Goal: Information Seeking & Learning: Learn about a topic

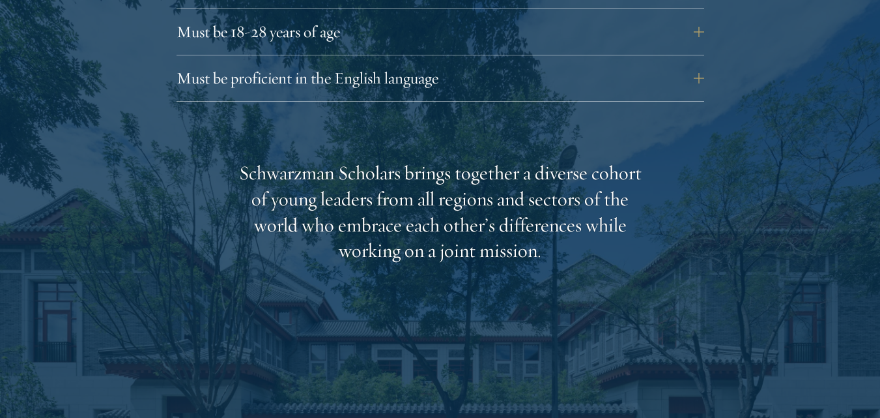
scroll to position [1950, 0]
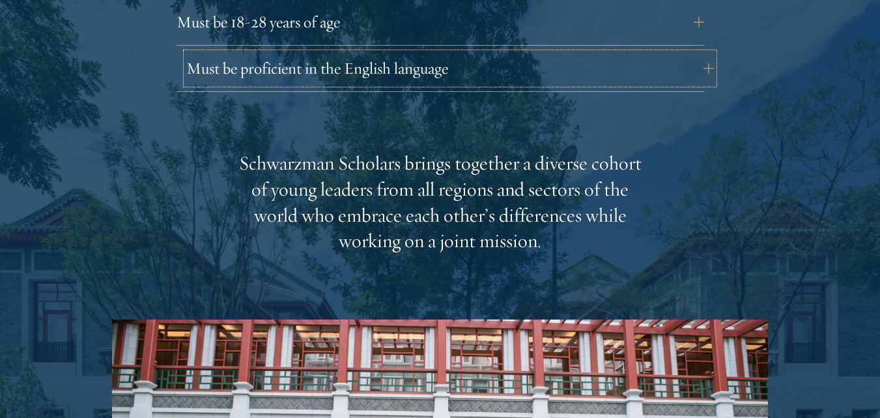
click at [388, 53] on button "Must be proficient in the English language" at bounding box center [450, 68] width 528 height 31
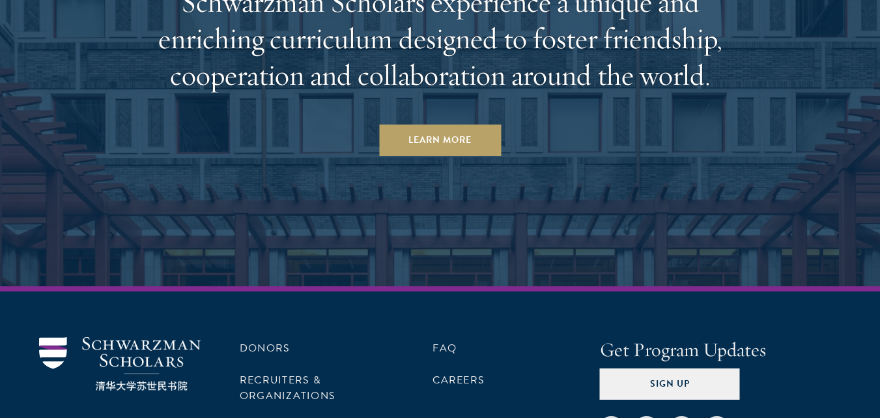
scroll to position [7177, 0]
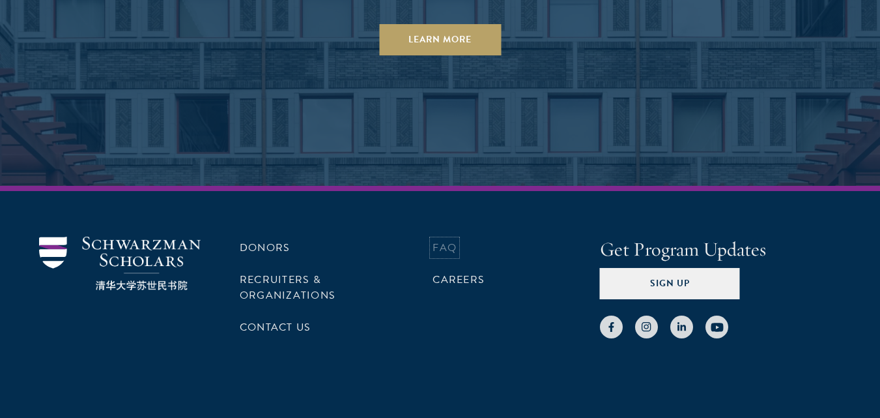
click at [438, 240] on link "FAQ" at bounding box center [445, 248] width 24 height 16
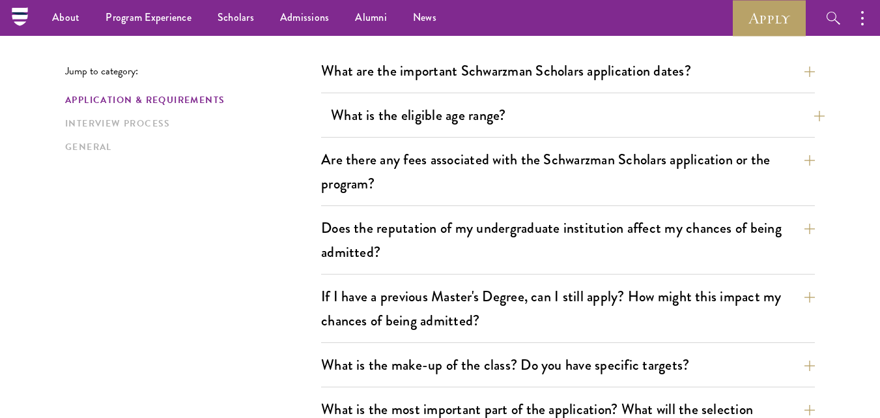
scroll to position [456, 0]
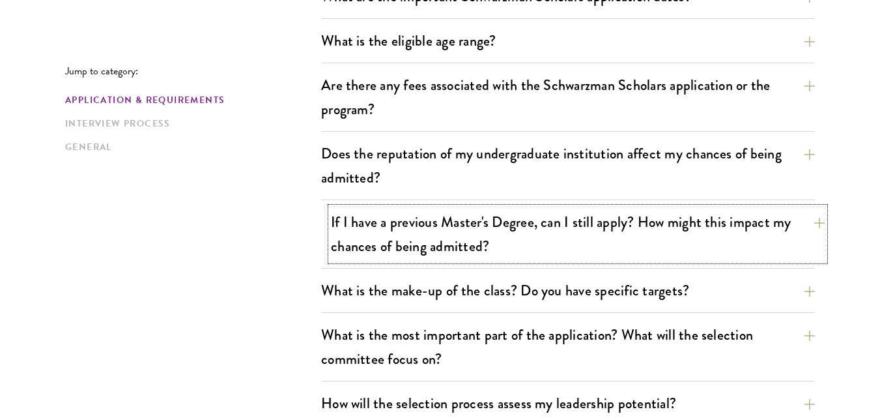
click at [412, 223] on button "If I have a previous Master's Degree, can I still apply? How might this impact …" at bounding box center [578, 233] width 494 height 53
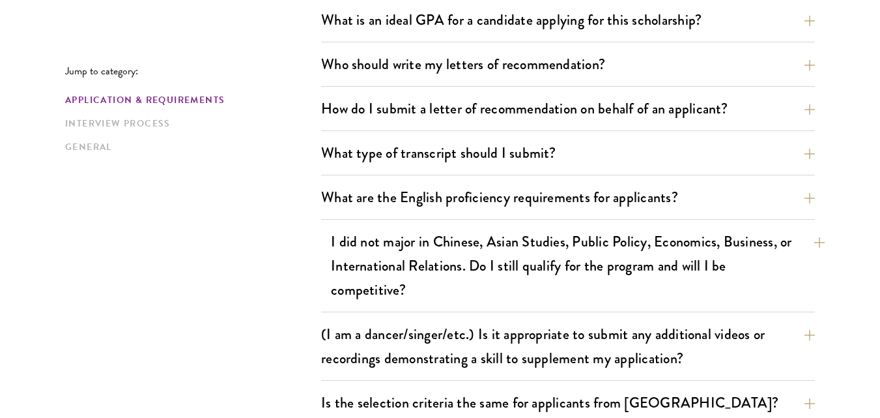
scroll to position [1173, 0]
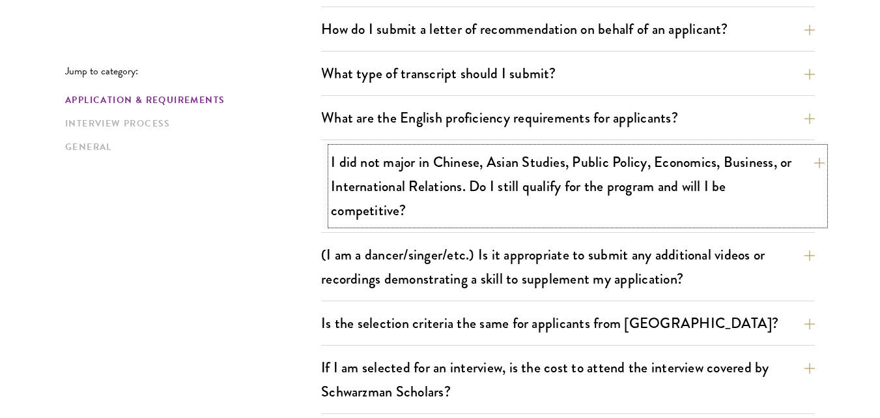
click at [477, 163] on button "I did not major in Chinese, Asian Studies, Public Policy, Economics, Business, …" at bounding box center [578, 186] width 494 height 78
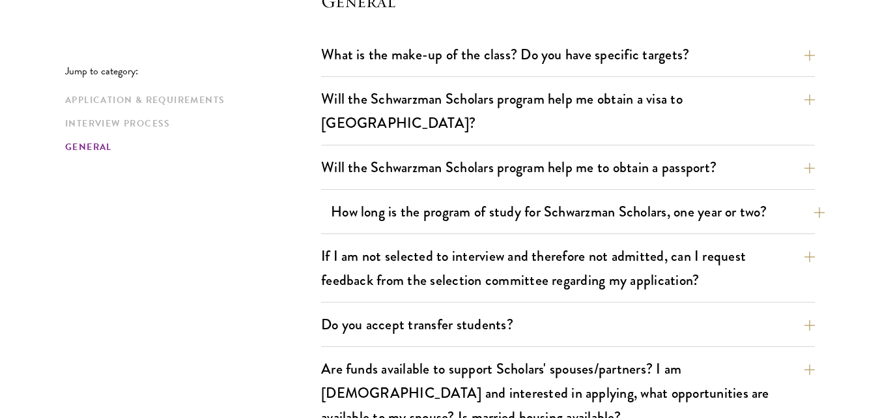
scroll to position [2180, 0]
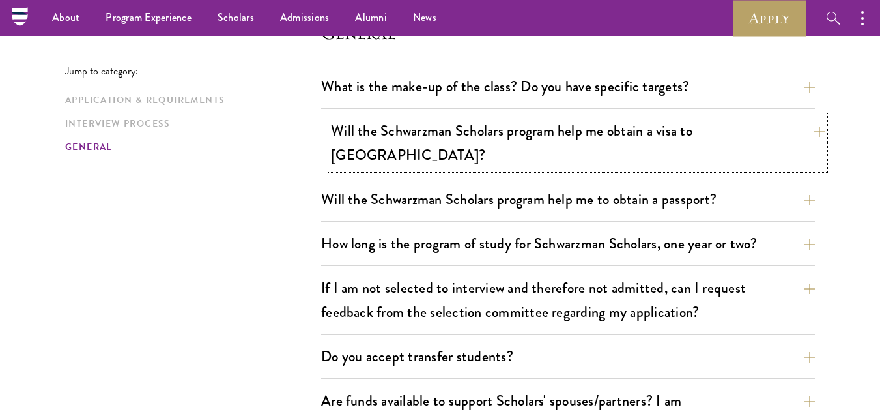
click at [561, 136] on button "Will the Schwarzman Scholars program help me obtain a visa to China?" at bounding box center [578, 142] width 494 height 53
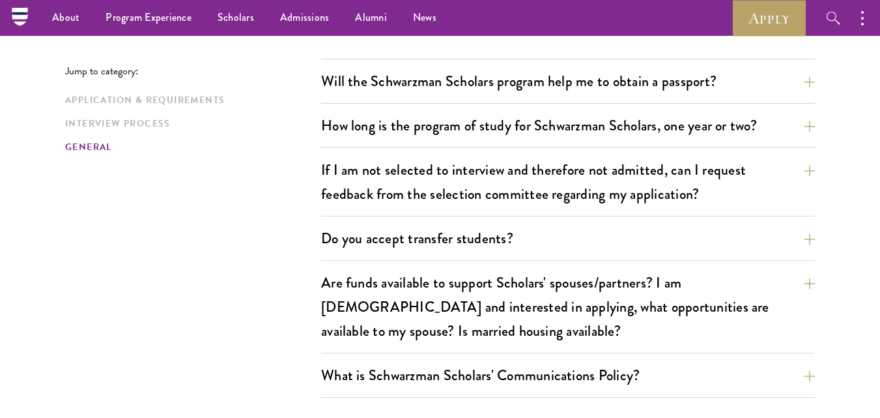
scroll to position [2153, 0]
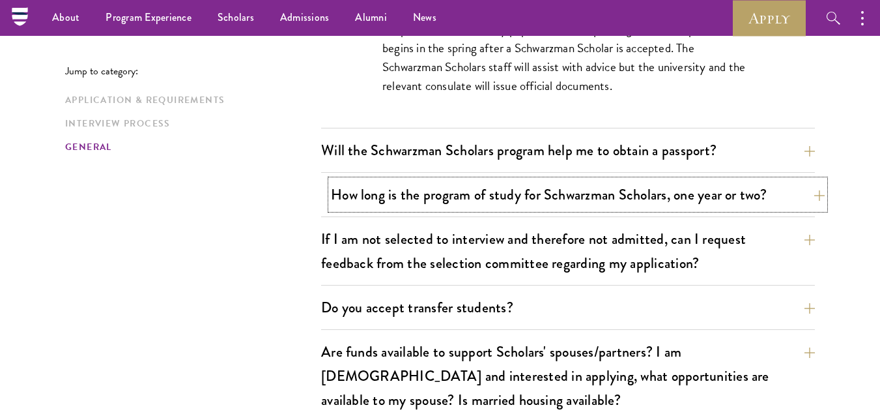
click at [470, 180] on button "How long is the program of study for Schwarzman Scholars, one year or two?" at bounding box center [578, 194] width 494 height 29
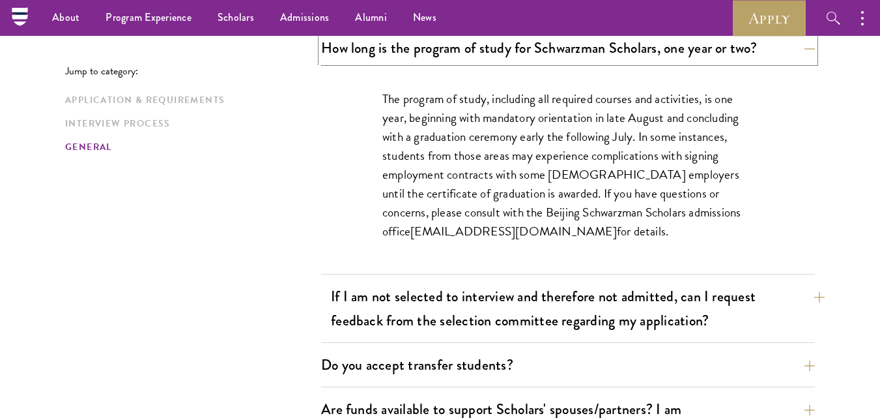
scroll to position [1762, 0]
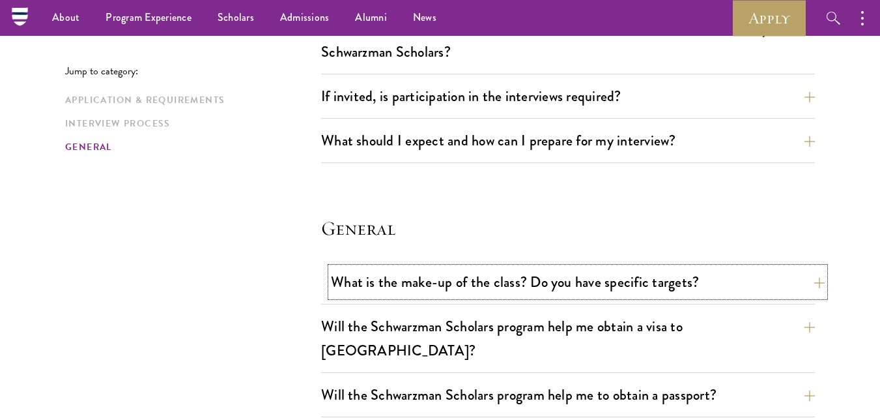
click at [567, 278] on button "What is the make-up of the class? Do you have specific targets?" at bounding box center [578, 281] width 494 height 29
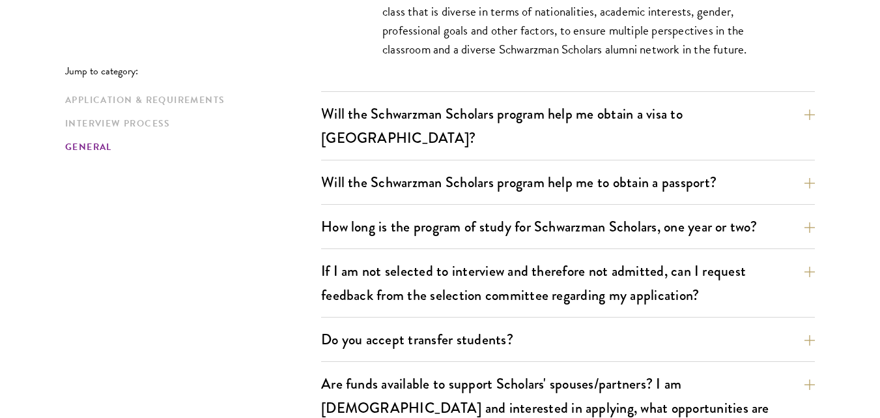
scroll to position [2414, 0]
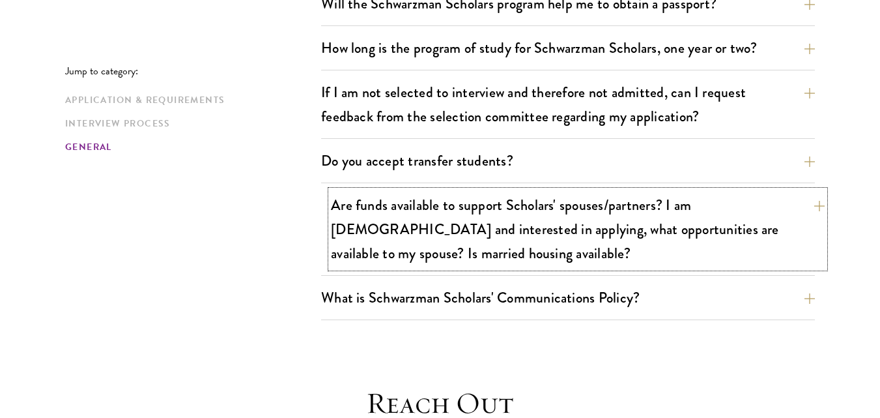
click at [515, 209] on button "Are funds available to support Scholars' spouses/partners? I am married and int…" at bounding box center [578, 229] width 494 height 78
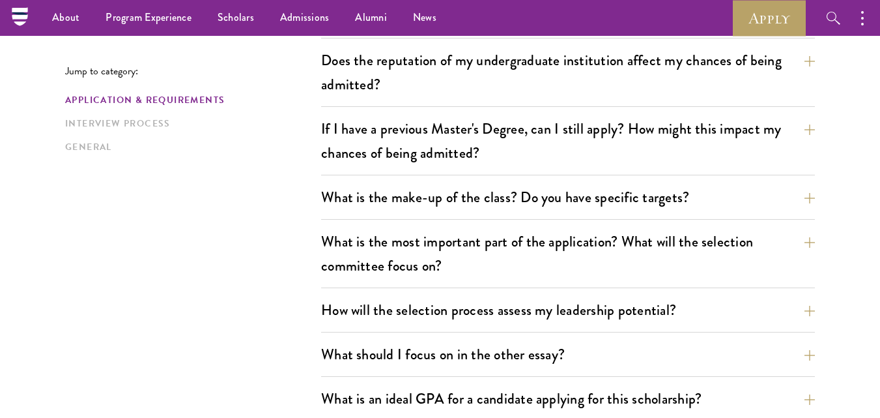
scroll to position [394, 0]
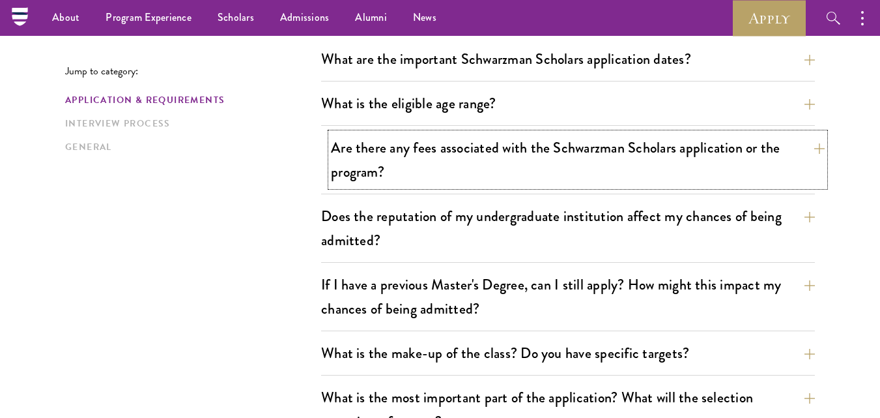
click at [466, 152] on button "Are there any fees associated with the Schwarzman Scholars application or the p…" at bounding box center [578, 159] width 494 height 53
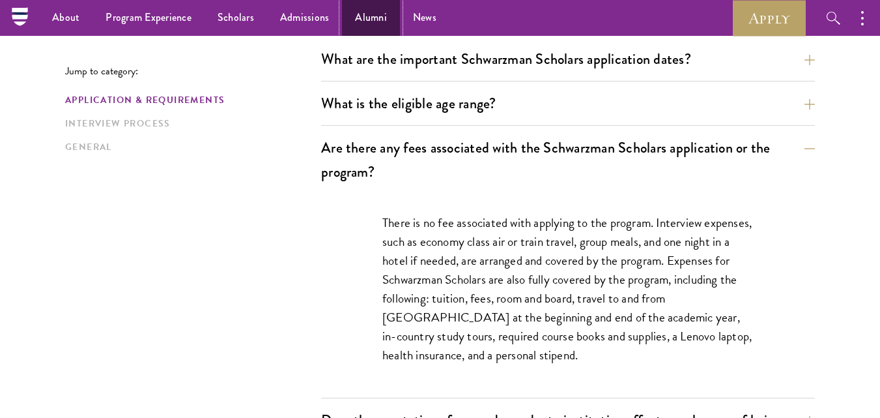
click at [356, 18] on link "Alumni" at bounding box center [371, 18] width 58 height 36
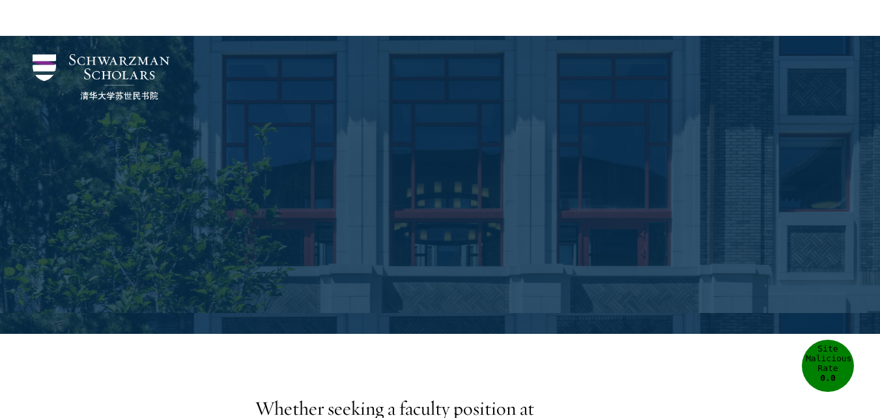
scroll to position [521, 0]
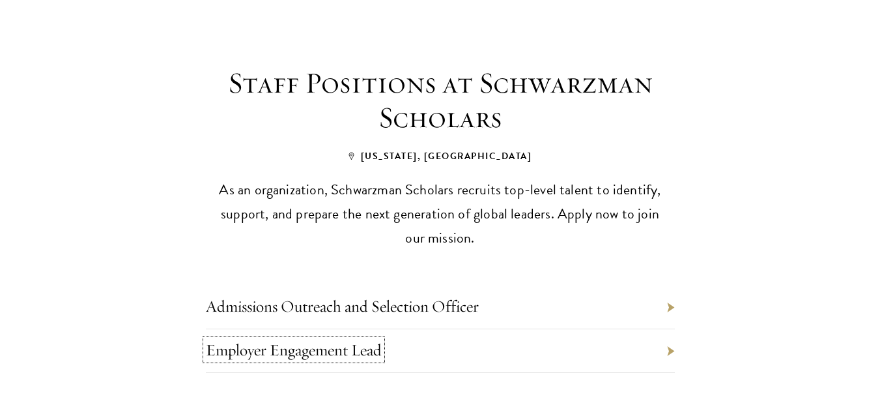
click at [375, 340] on link "Employer Engagement Lead" at bounding box center [294, 350] width 176 height 20
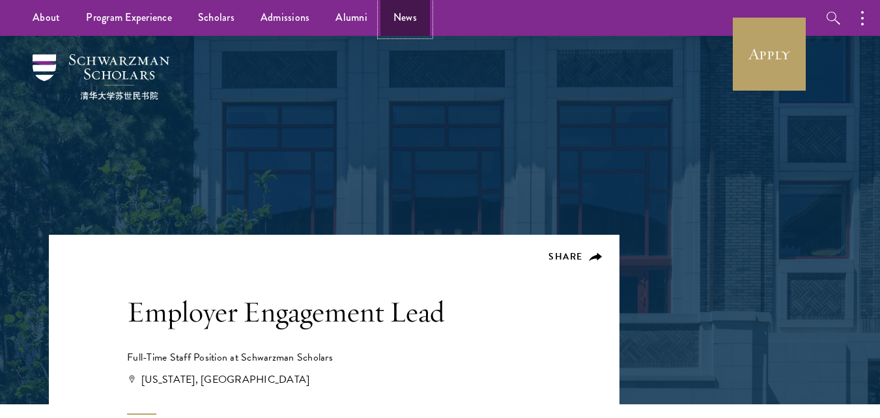
click at [414, 10] on link "News" at bounding box center [406, 18] width 50 height 36
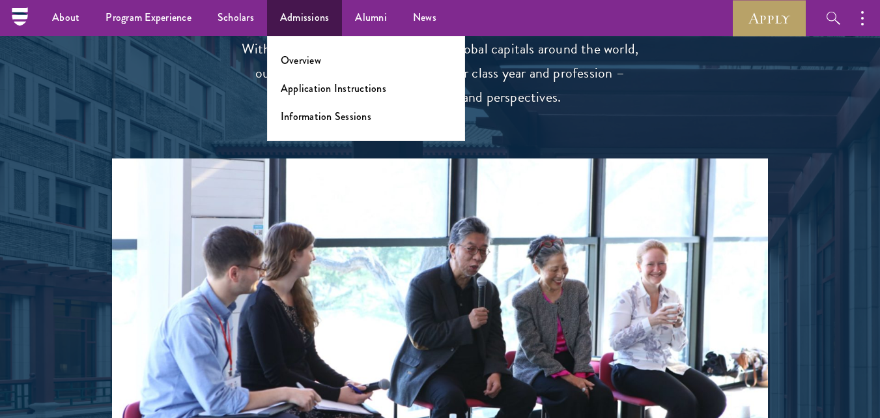
scroll to position [2333, 0]
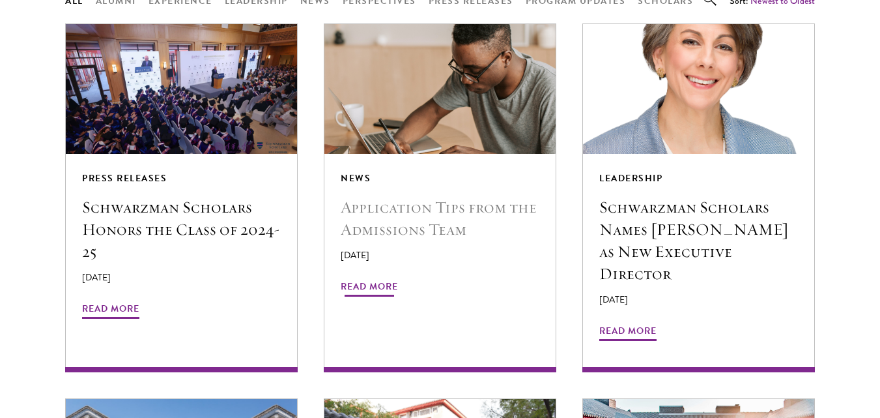
scroll to position [1173, 0]
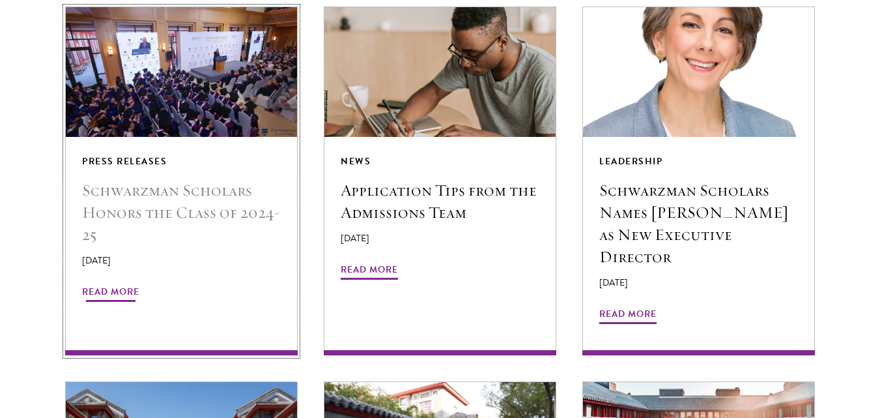
click at [93, 283] on span "Read More" at bounding box center [110, 293] width 57 height 20
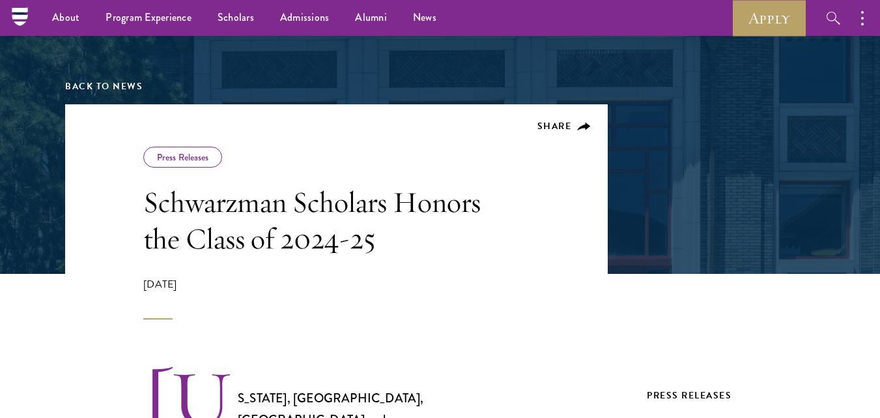
scroll to position [108, 0]
